Goal: Task Accomplishment & Management: Use online tool/utility

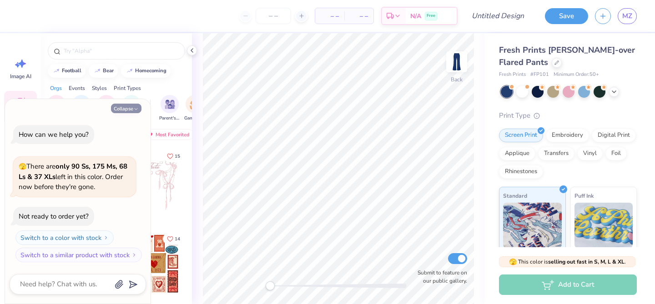
click at [131, 106] on button "Collapse" at bounding box center [126, 109] width 30 height 10
type textarea "x"
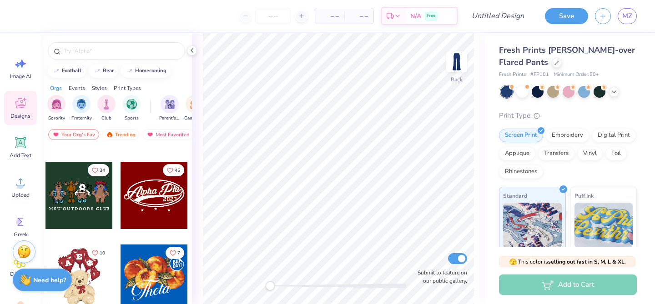
scroll to position [235, 0]
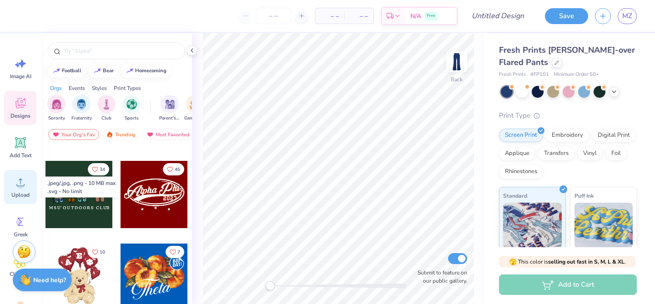
click at [19, 189] on div "Upload" at bounding box center [20, 187] width 33 height 34
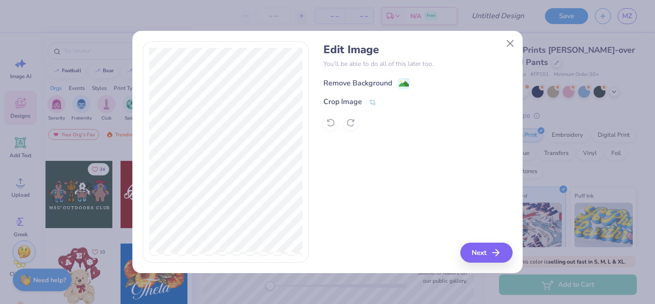
click at [406, 81] on image at bounding box center [404, 84] width 10 height 10
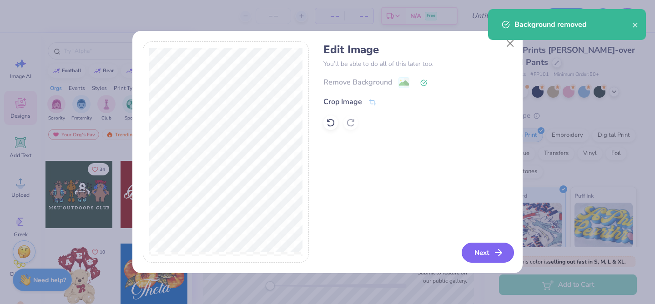
click at [492, 255] on button "Next" at bounding box center [488, 253] width 52 height 20
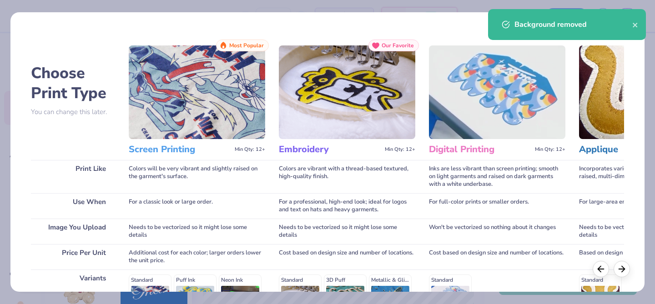
scroll to position [149, 0]
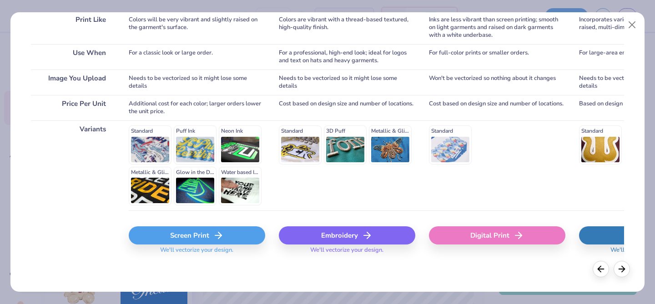
click at [243, 231] on div "Screen Print" at bounding box center [197, 236] width 137 height 18
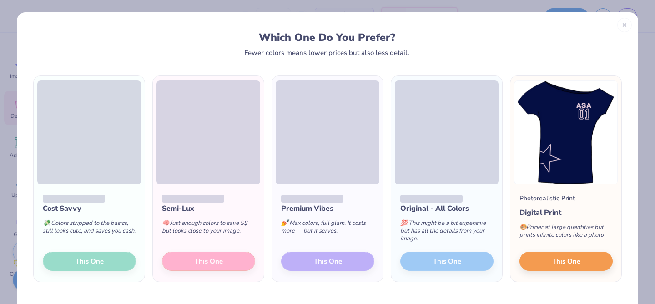
scroll to position [26, 0]
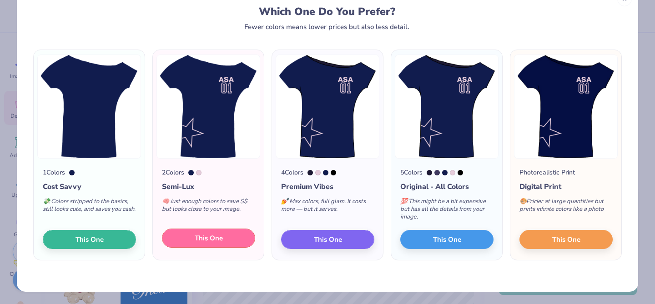
click at [185, 238] on button "This One" at bounding box center [208, 238] width 93 height 19
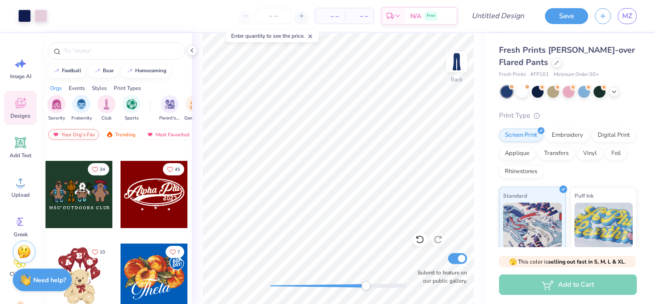
click at [366, 284] on div at bounding box center [338, 286] width 137 height 9
type input "0.33"
type input "0.34"
type input "15.07"
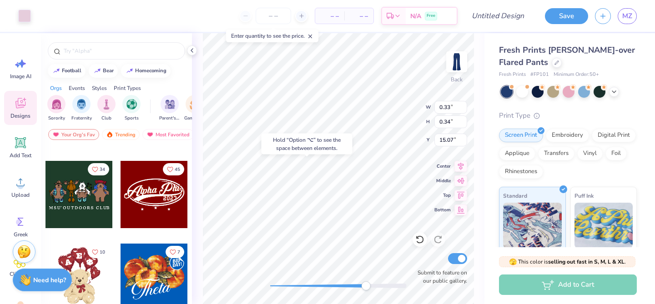
type input "6.26"
type input "6.71"
type input "13.64"
type input "0.33"
type input "0.34"
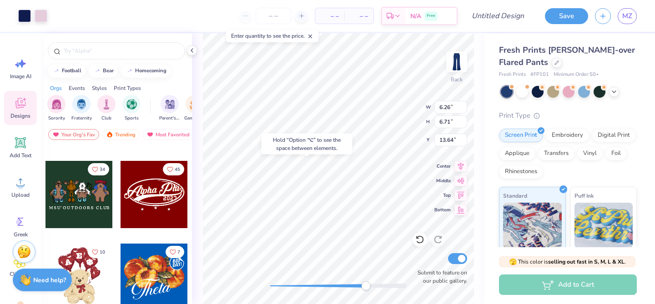
type input "15.05"
type input "6.26"
type input "6.71"
type input "14.06"
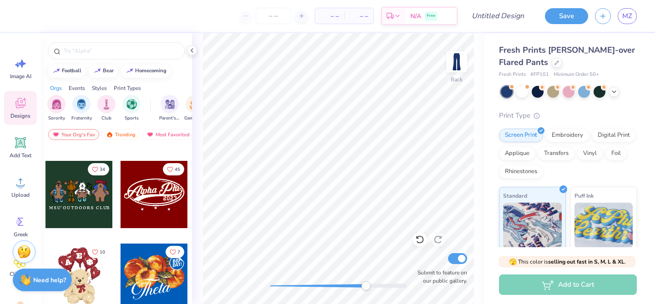
click at [285, 289] on div at bounding box center [338, 286] width 137 height 9
click at [260, 284] on div "Back Submit to feature on our public gallery." at bounding box center [338, 168] width 293 height 271
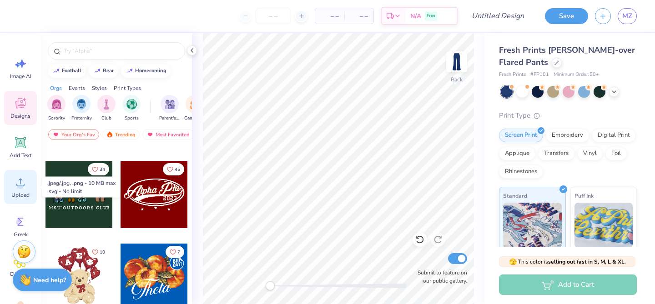
click at [22, 191] on div "Upload" at bounding box center [20, 187] width 33 height 34
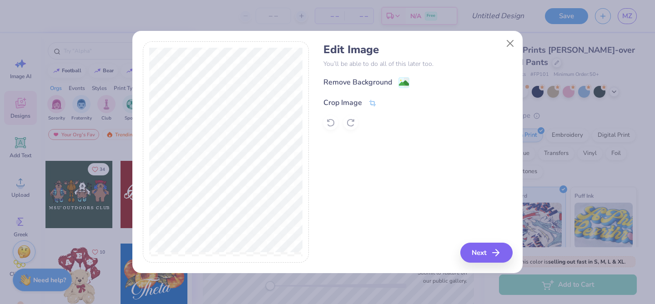
click at [373, 104] on icon at bounding box center [373, 103] width 8 height 8
click at [388, 101] on icon at bounding box center [387, 101] width 5 height 5
click at [406, 81] on image at bounding box center [404, 84] width 10 height 10
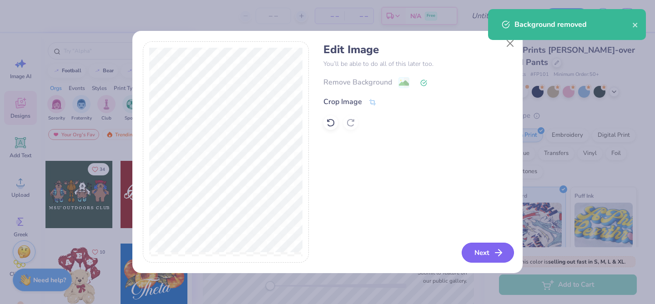
click at [485, 251] on button "Next" at bounding box center [488, 253] width 52 height 20
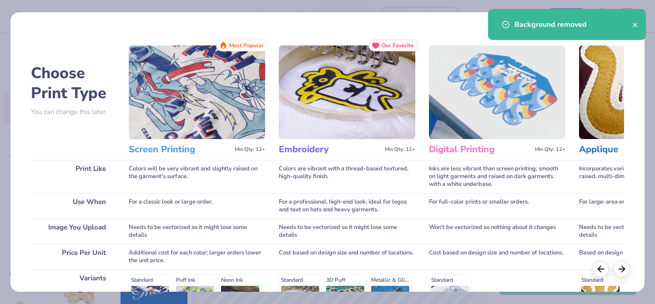
scroll to position [149, 0]
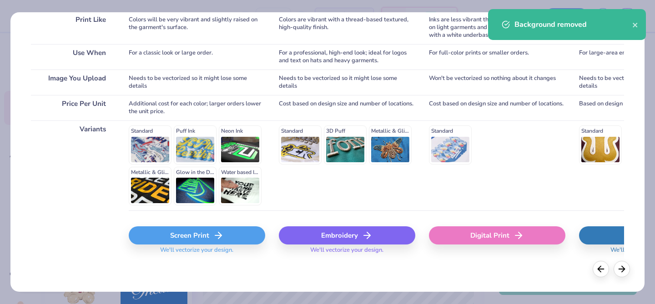
click at [192, 241] on div "Screen Print" at bounding box center [197, 236] width 137 height 18
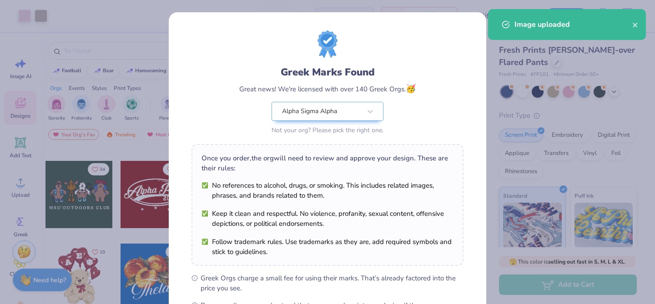
click at [370, 101] on body "Art colors – – Per Item – – Total Est. Delivery N/A Free Design Title Save MZ I…" at bounding box center [327, 152] width 655 height 304
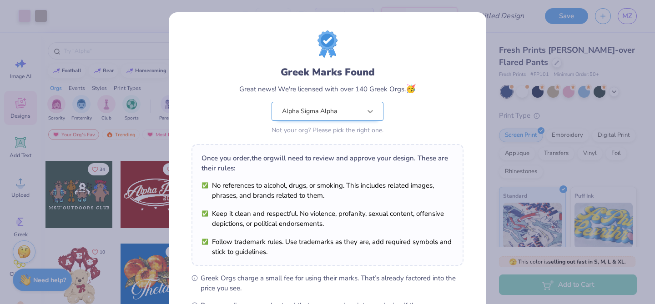
scroll to position [122, 0]
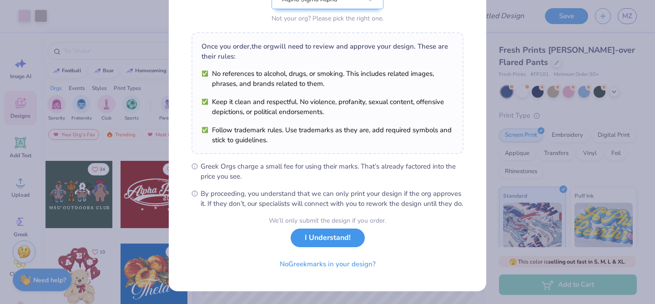
click at [344, 239] on button "I Understand!" at bounding box center [328, 238] width 74 height 19
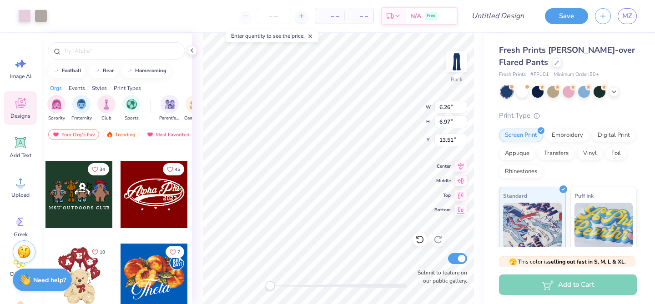
scroll to position [0, 0]
click at [84, 208] on div at bounding box center [79, 194] width 67 height 67
click at [25, 188] on icon at bounding box center [21, 183] width 14 height 14
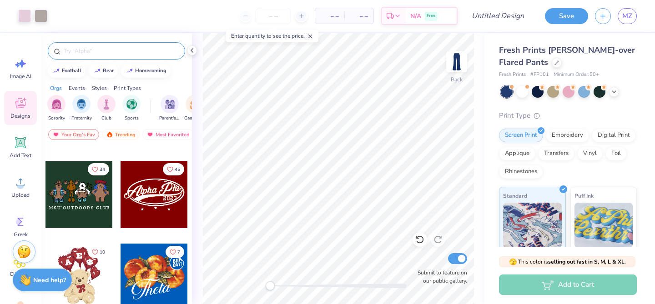
click at [80, 56] on div at bounding box center [116, 50] width 137 height 17
click at [82, 51] on input "text" at bounding box center [121, 50] width 116 height 9
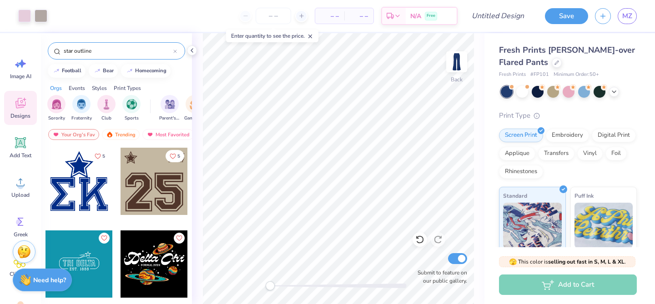
type input "star outline"
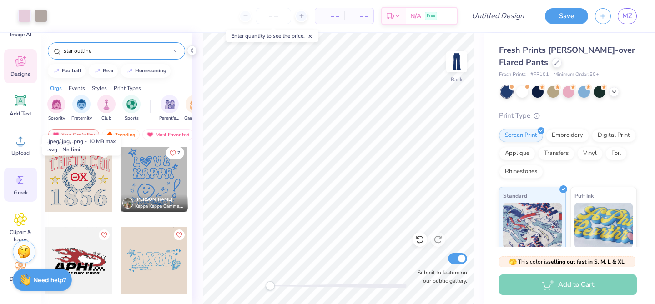
scroll to position [44, 0]
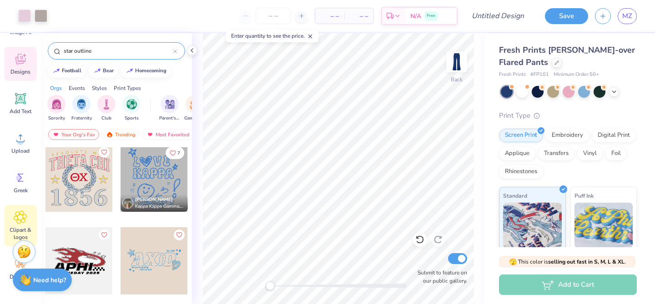
click at [17, 221] on icon at bounding box center [20, 217] width 13 height 13
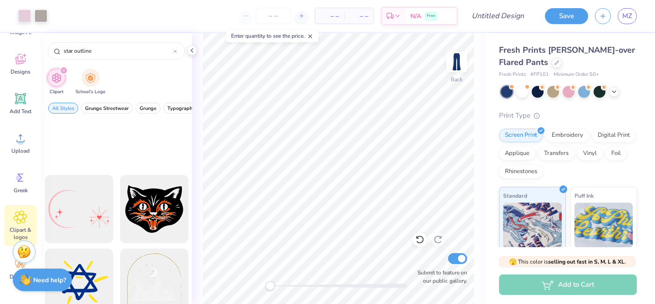
scroll to position [0, 0]
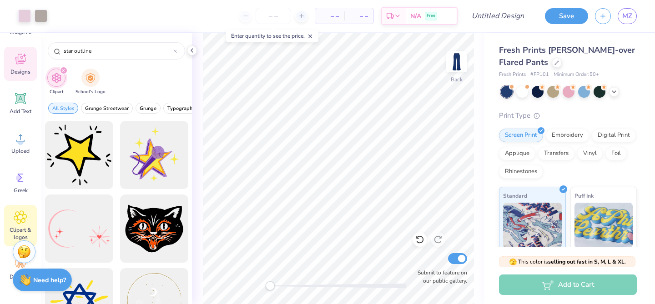
type input "star outline"
click at [21, 61] on icon at bounding box center [21, 59] width 14 height 14
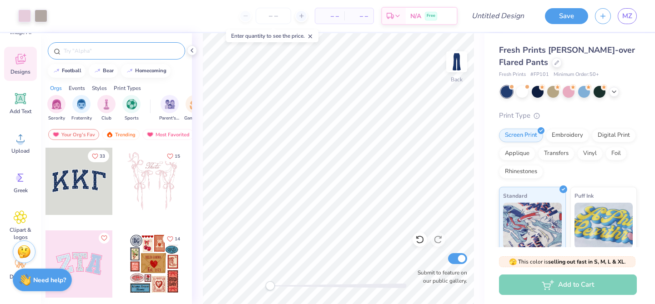
click at [109, 51] on input "text" at bounding box center [121, 50] width 116 height 9
type input "star outline"
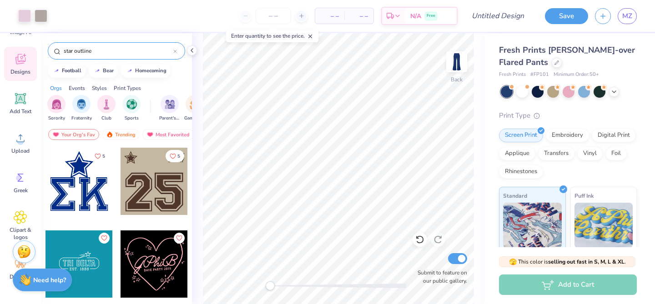
click at [91, 169] on div at bounding box center [79, 181] width 67 height 67
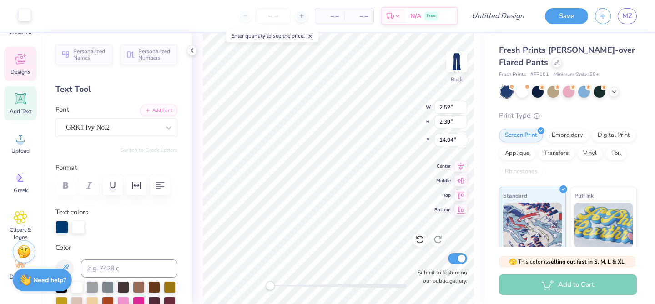
click at [23, 14] on div at bounding box center [24, 15] width 13 height 13
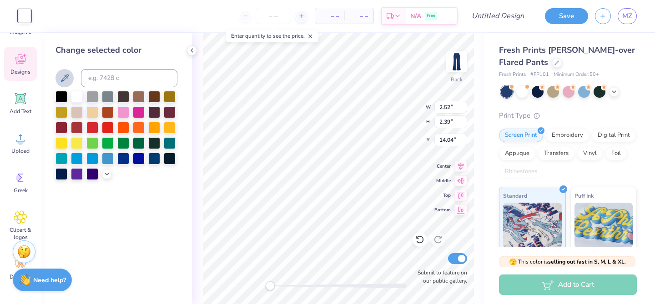
click at [66, 75] on icon at bounding box center [64, 78] width 11 height 11
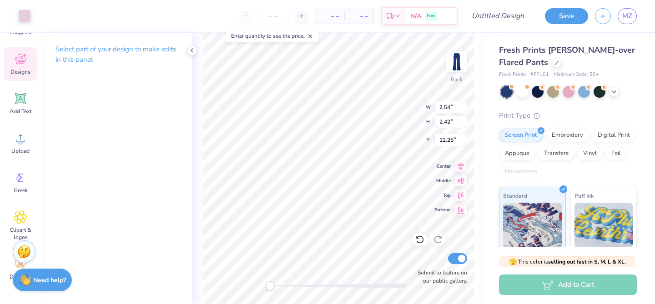
click at [302, 289] on div "Back W 2.54 2.54 " H 2.42 2.42 " Y 12.25 12.25 " Center Middle Top Bottom Submi…" at bounding box center [338, 168] width 293 height 271
type input "28.66"
type input "3.10"
type input "3.46"
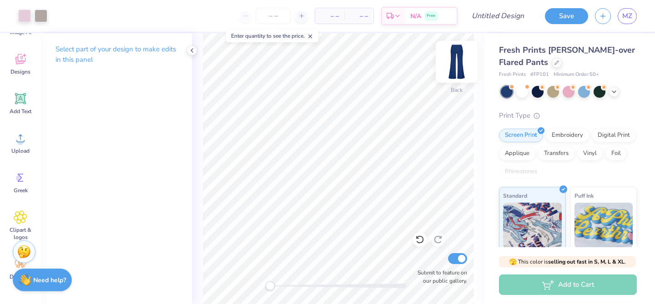
click at [460, 68] on img at bounding box center [457, 62] width 36 height 36
click at [458, 64] on img at bounding box center [457, 62] width 36 height 36
click at [459, 65] on img at bounding box center [457, 62] width 36 height 36
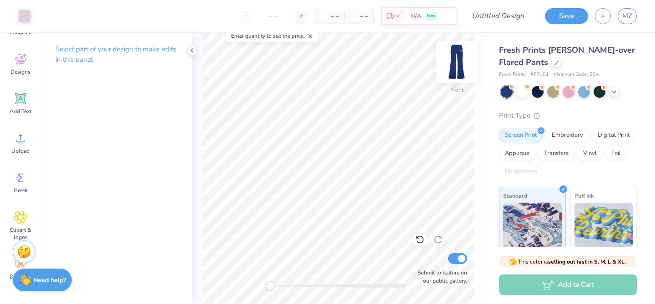
click at [460, 68] on img at bounding box center [457, 62] width 36 height 36
click at [461, 69] on img at bounding box center [457, 62] width 36 height 36
click at [568, 20] on button "Save" at bounding box center [566, 15] width 43 height 16
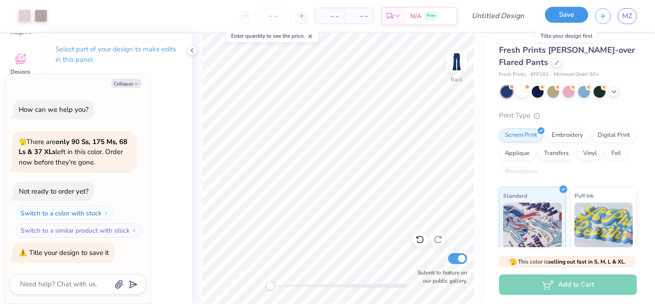
click at [563, 15] on button "Save" at bounding box center [566, 15] width 43 height 16
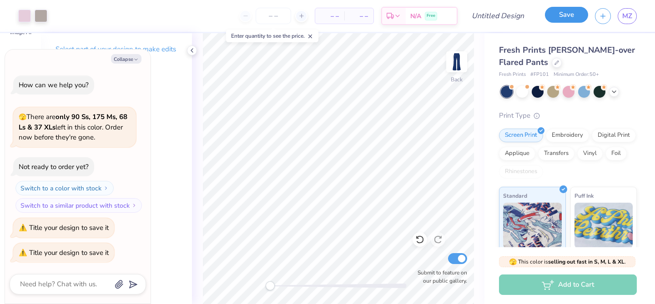
click at [580, 17] on button "Save" at bounding box center [566, 15] width 43 height 16
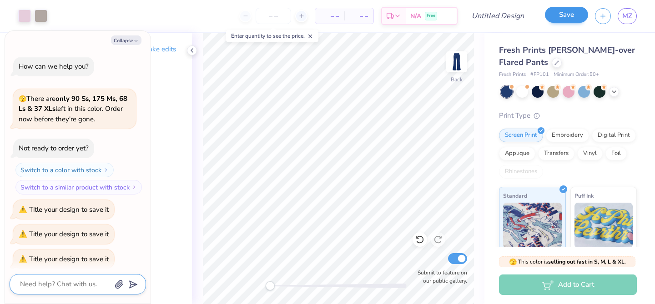
scroll to position [6, 0]
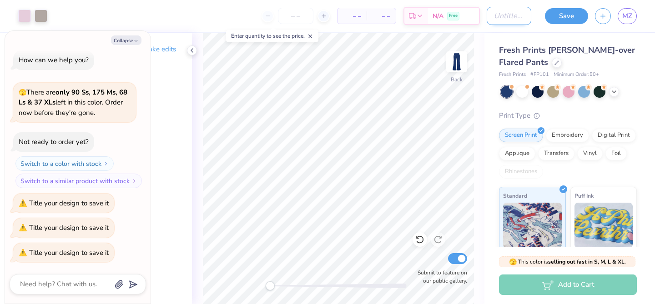
type textarea "x"
click at [513, 18] on input "Design Title" at bounding box center [509, 16] width 45 height 18
type input "B"
type textarea "x"
type input "Bl"
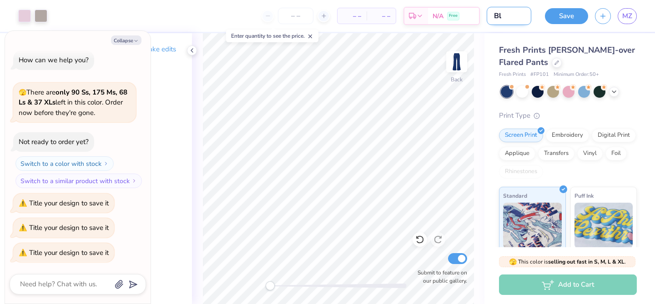
type textarea "x"
type input "Blu"
type textarea "x"
type input "Blue"
type textarea "x"
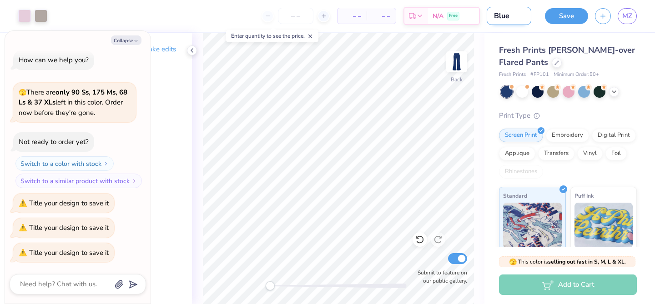
type input "Blue"
type textarea "x"
type input "Blue a"
type textarea "x"
type input "Blue an"
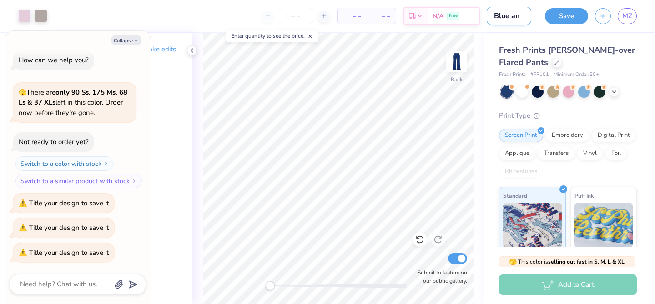
type textarea "x"
type input "Blue and"
type textarea "x"
type input "Blue and"
type textarea "x"
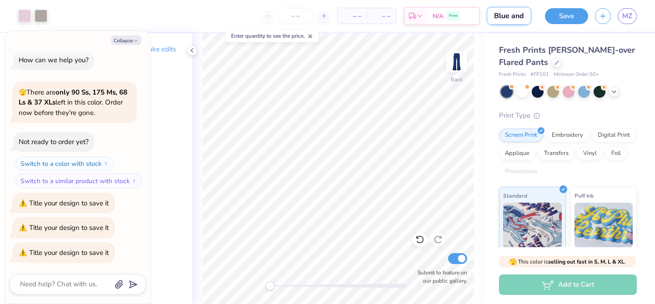
type input "Blue and P"
type textarea "x"
type input "Blue and Pi"
type textarea "x"
type input "Blue and Pin"
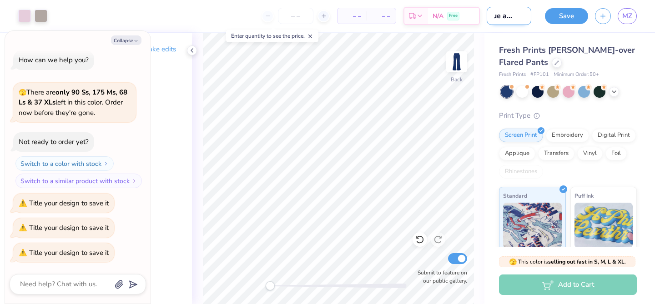
type textarea "x"
type input "Blue and Pink"
type textarea "x"
type input "Blue and Pink"
type textarea "x"
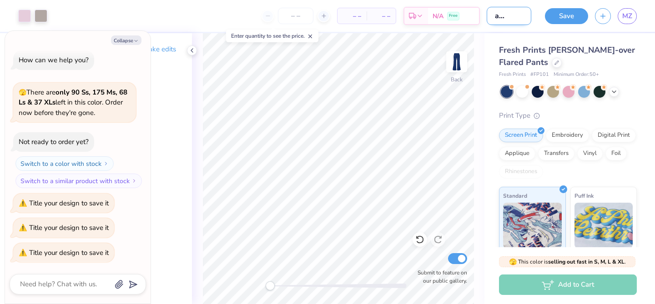
type input "Blue and Pink S"
type textarea "x"
type input "Blue and Pink Se"
type textarea "x"
type input "Blue and Pink Set"
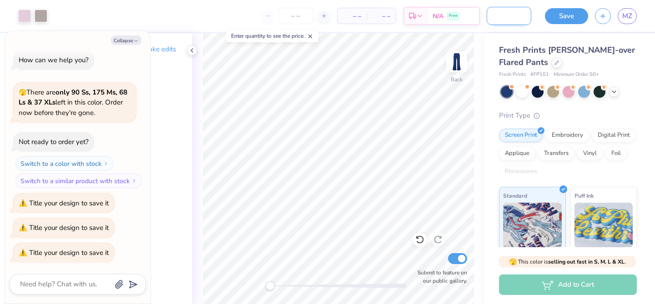
type textarea "x"
type input "Blue and Pink Set"
click at [537, 20] on div "Art colors – – Per Item – – Total Est. Delivery N/A Free Design Title Blue and …" at bounding box center [327, 16] width 655 height 32
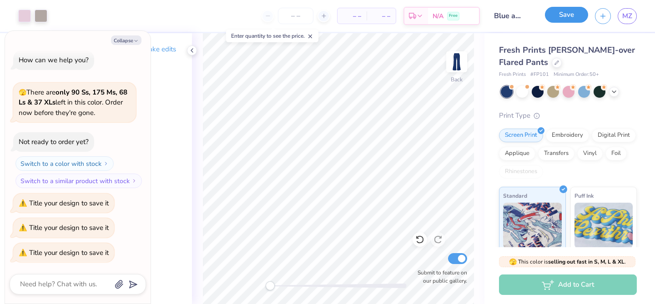
click at [556, 20] on button "Save" at bounding box center [566, 15] width 43 height 16
type textarea "x"
click at [516, 18] on input "Blue and Pink Set" at bounding box center [509, 16] width 45 height 18
click at [496, 15] on input "Blue and Pink Set" at bounding box center [509, 16] width 45 height 18
type input "(Blue and Pink Set"
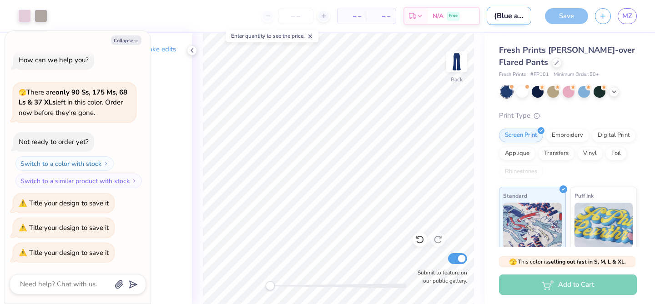
type textarea "x"
type input "Blue and Pink Set"
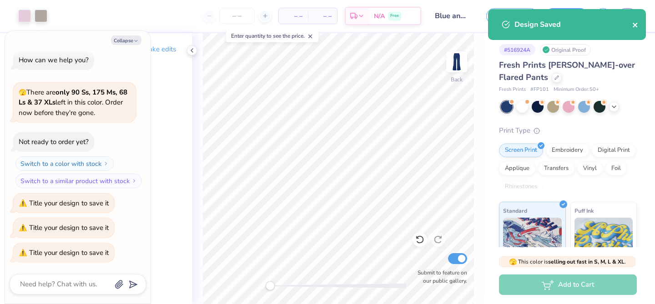
click at [634, 25] on icon "close" at bounding box center [635, 25] width 5 height 5
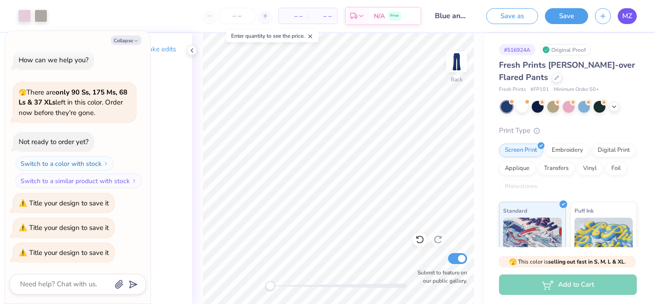
type textarea "x"
click at [627, 12] on span "MZ" at bounding box center [628, 16] width 10 height 10
